Goal: Navigation & Orientation: Find specific page/section

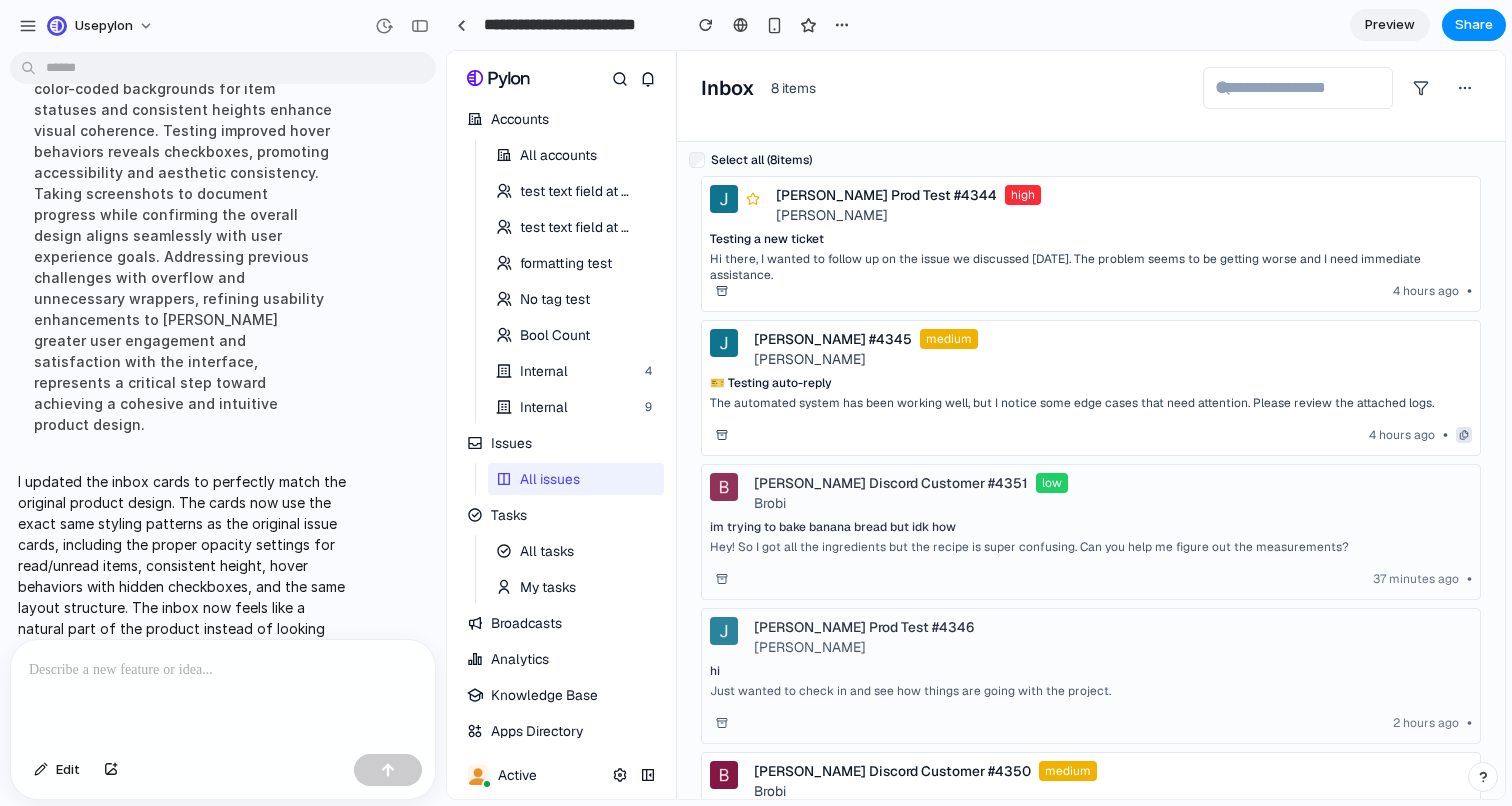
click at [835, 88] on div "Inbox 8 items" at bounding box center [1091, 88] width 780 height 42
click at [272, 548] on p "I updated the inbox cards to perfectly match the original product design. The c…" at bounding box center [183, 565] width 331 height 189
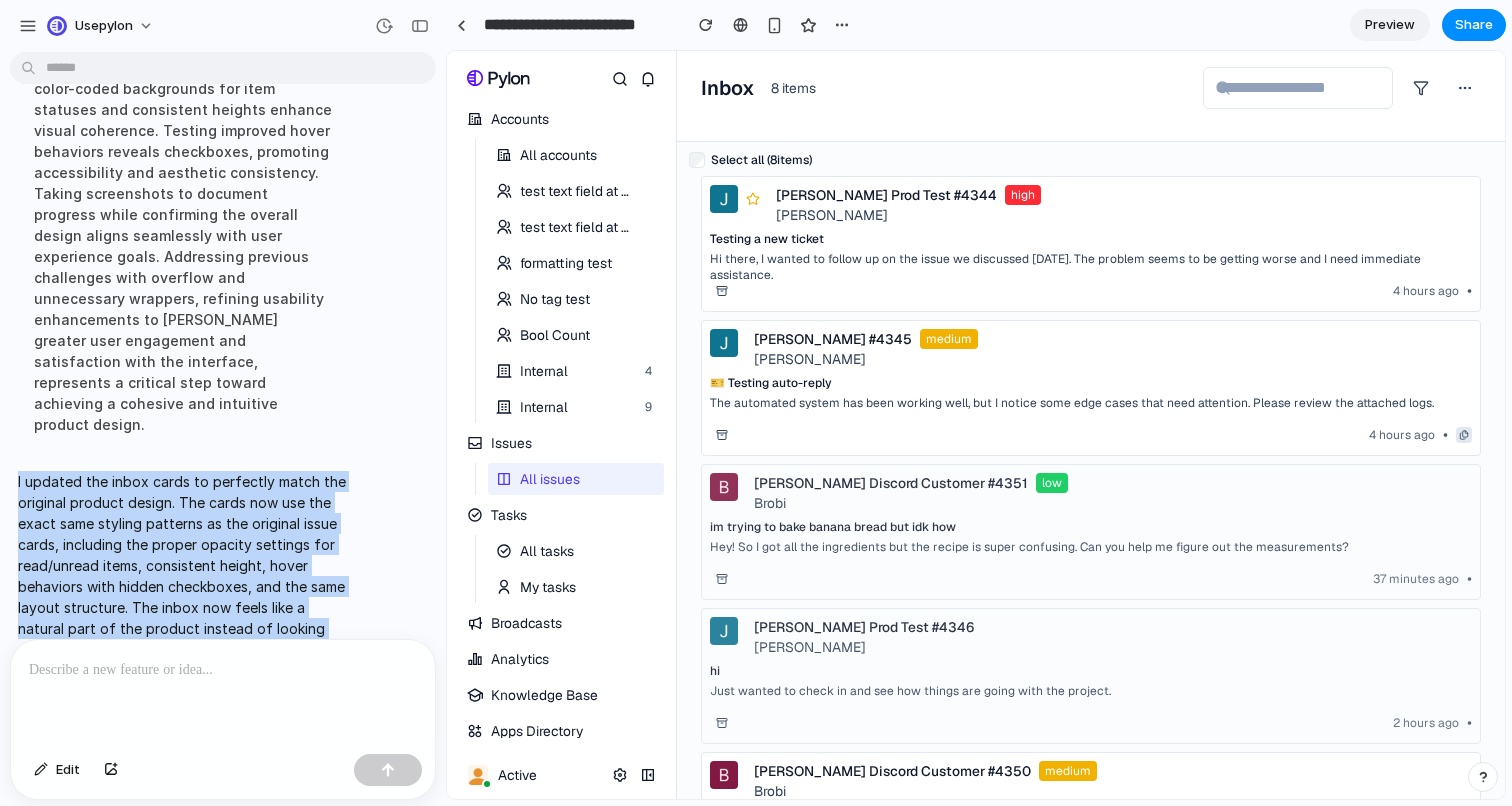
click at [272, 548] on p "I updated the inbox cards to perfectly match the original product design. The c…" at bounding box center [183, 565] width 331 height 189
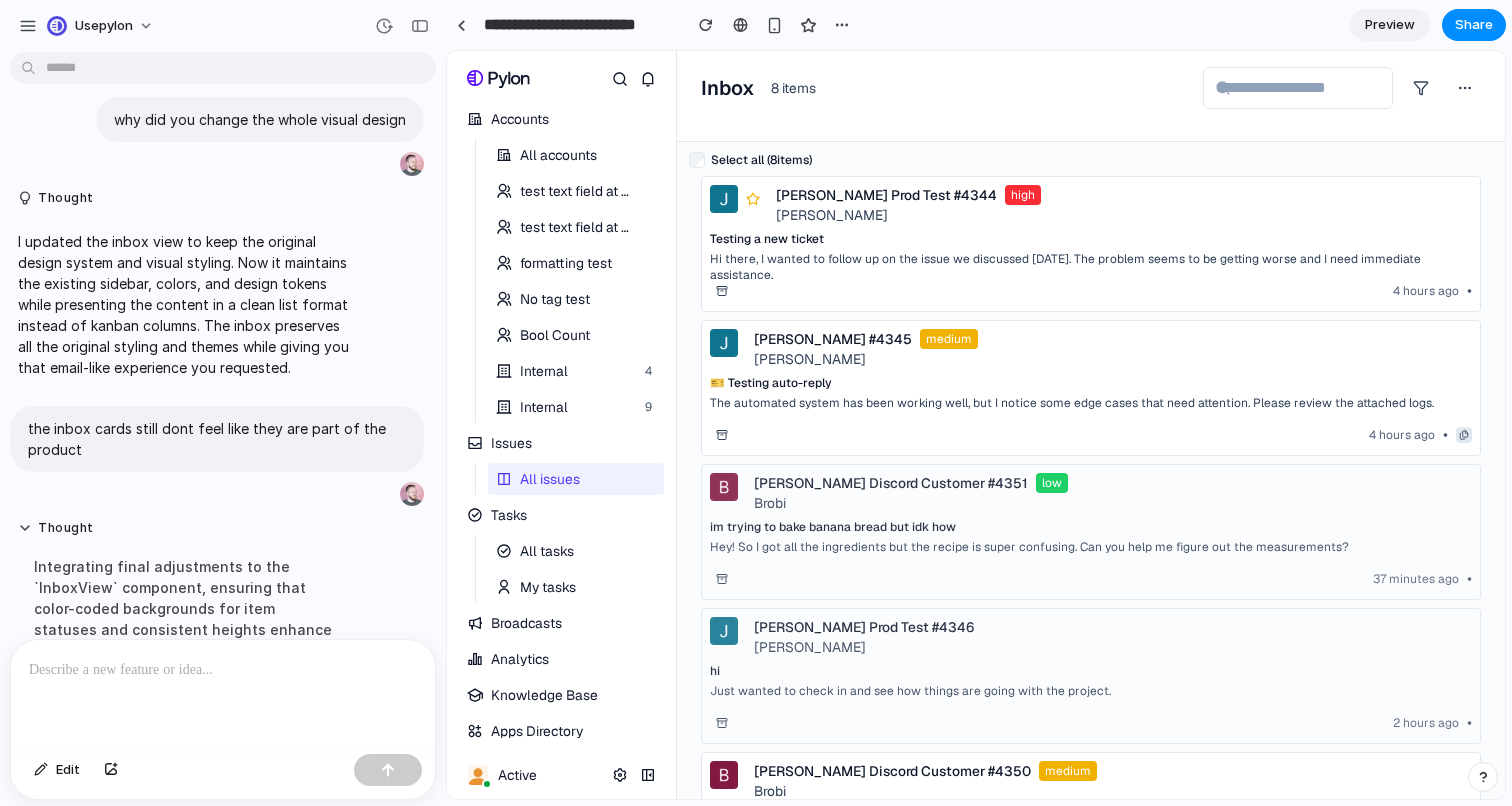
scroll to position [873, 0]
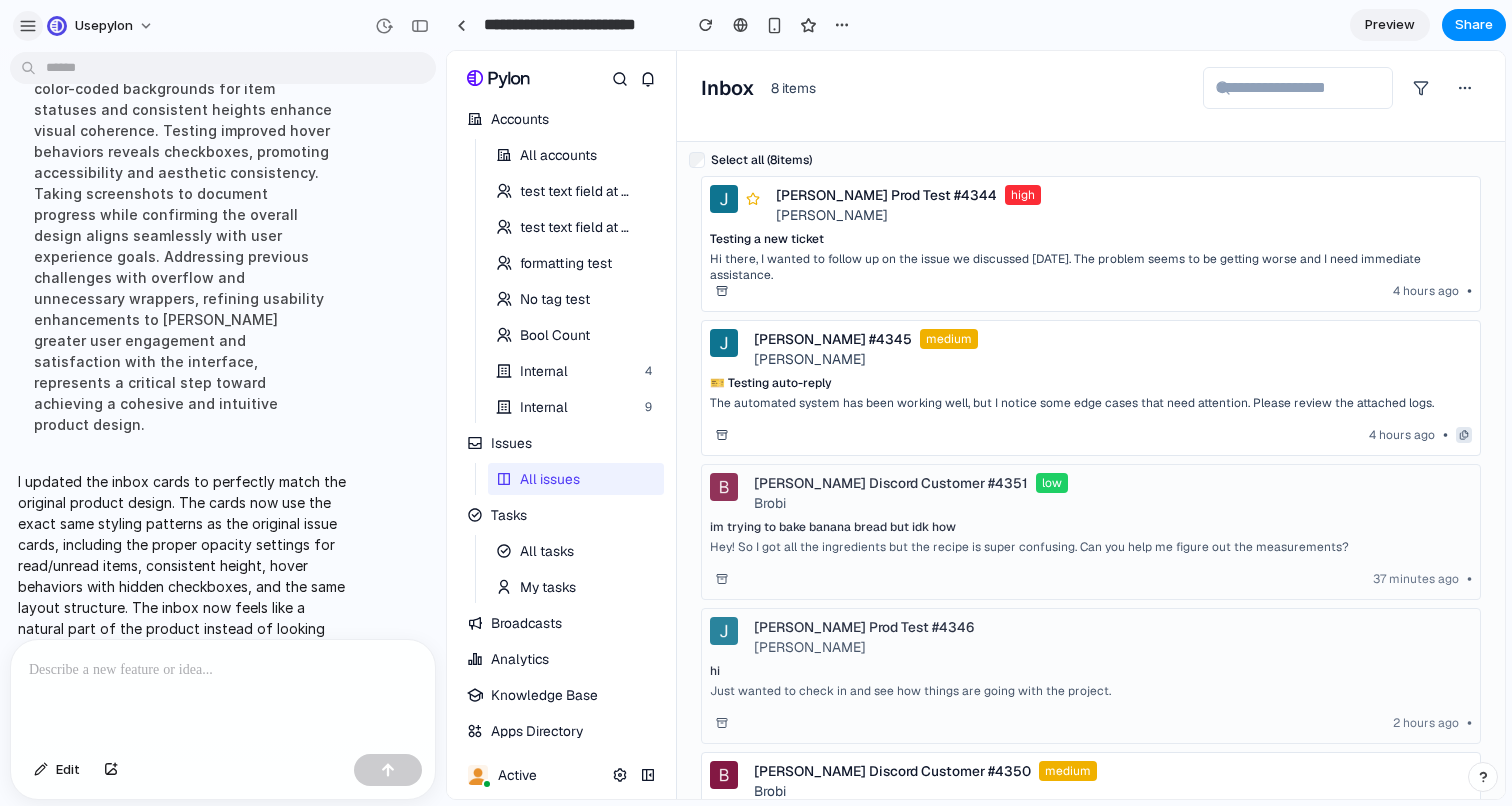
click at [23, 24] on div "button" at bounding box center [28, 26] width 18 height 18
